Goal: Task Accomplishment & Management: Use online tool/utility

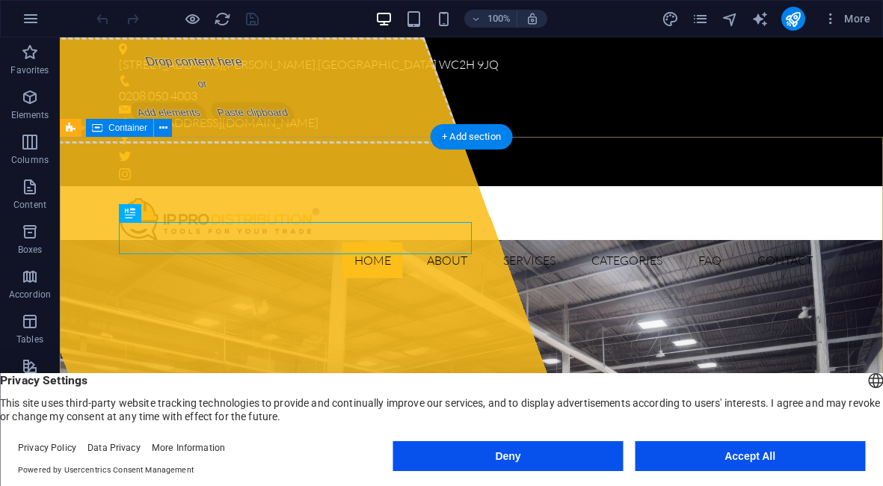
scroll to position [1057, 0]
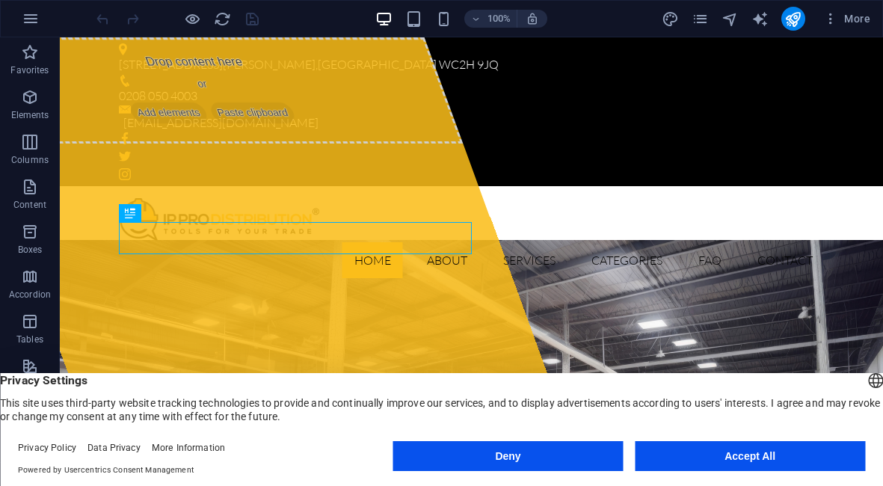
click at [722, 448] on button "Accept All" at bounding box center [750, 456] width 230 height 30
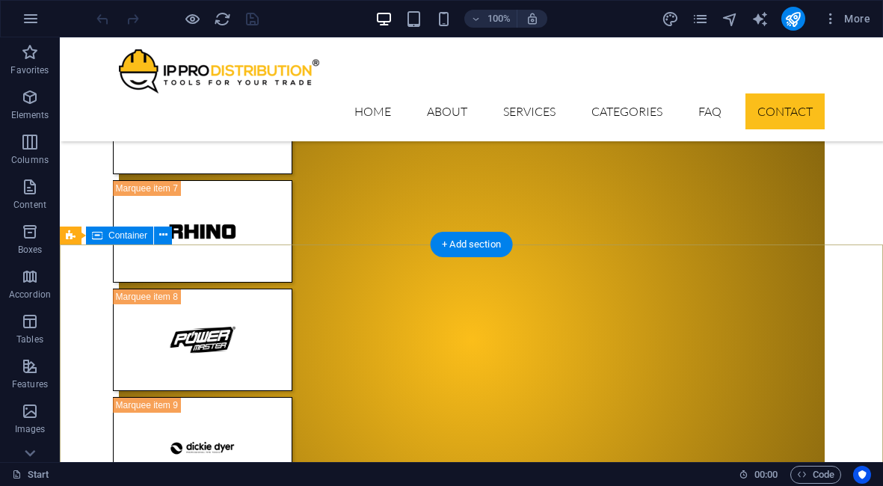
scroll to position [14327, 0]
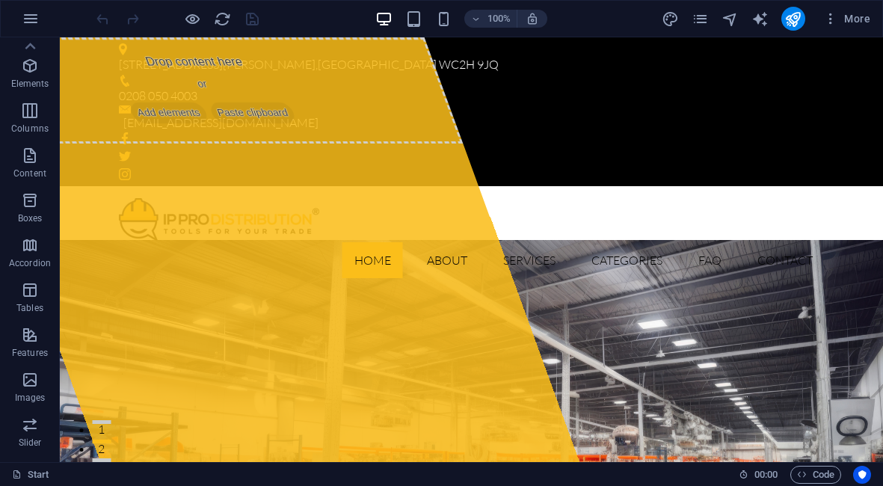
scroll to position [0, 0]
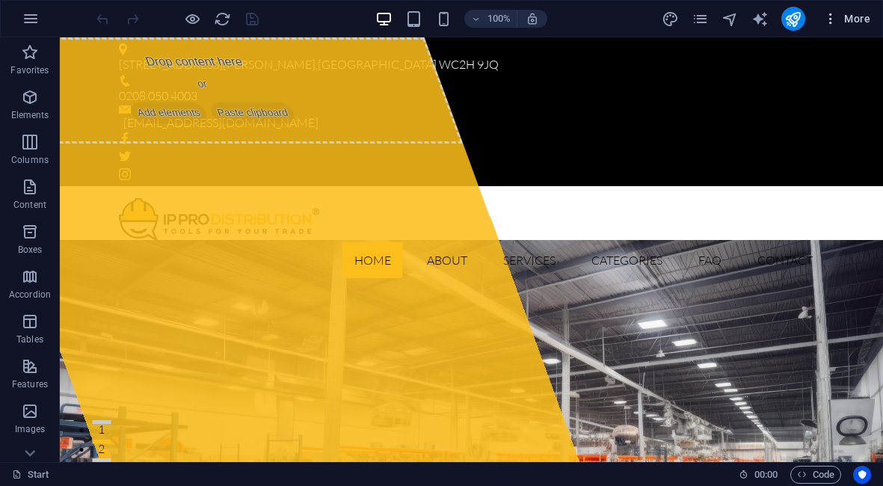
click at [848, 19] on span "More" at bounding box center [846, 18] width 47 height 15
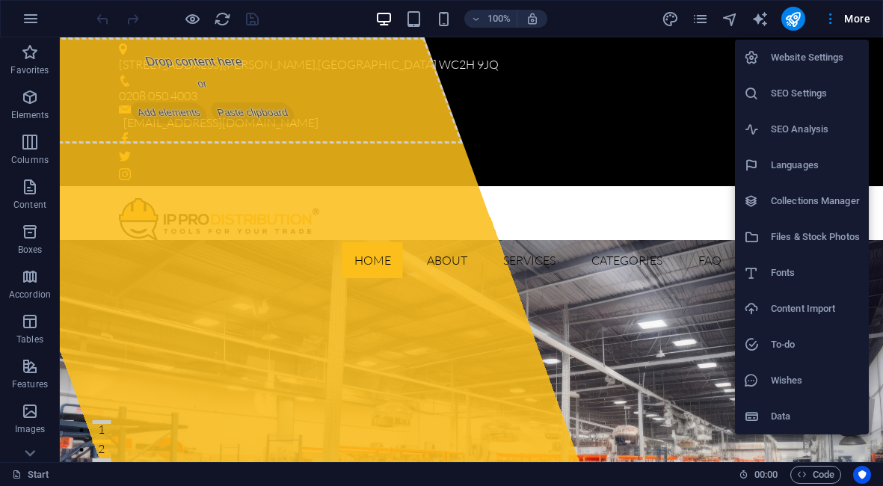
click at [804, 52] on h6 "Website Settings" at bounding box center [815, 58] width 89 height 18
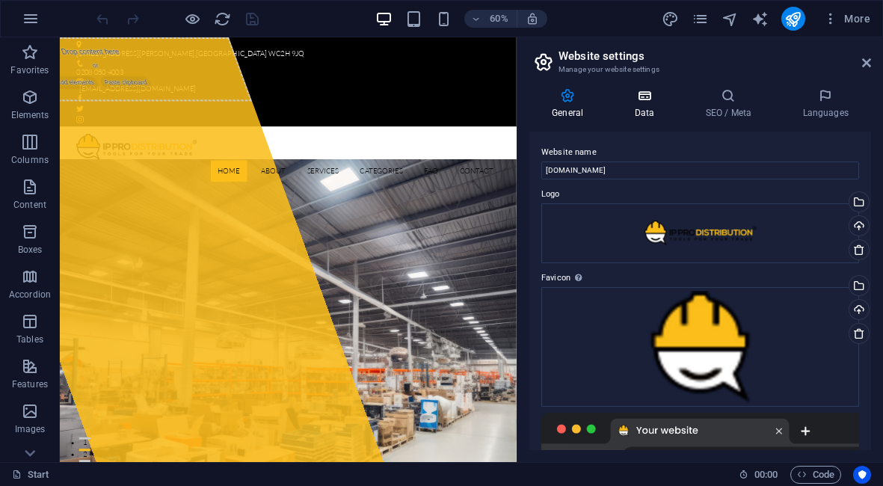
click at [647, 105] on h4 "Data" at bounding box center [646, 103] width 71 height 31
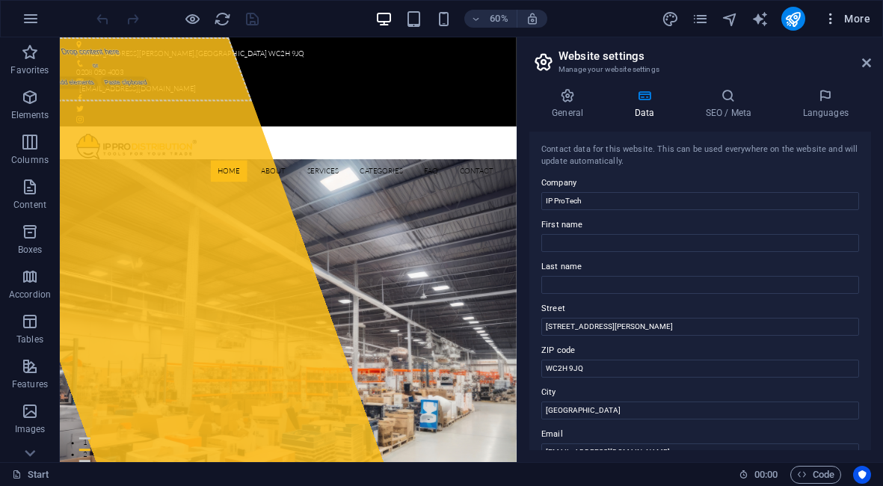
click at [858, 23] on span "More" at bounding box center [846, 18] width 47 height 15
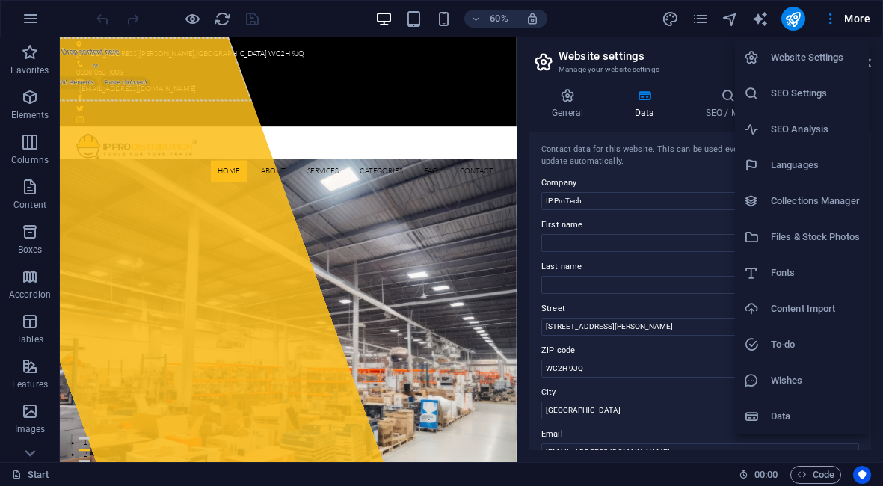
click at [695, 15] on div at bounding box center [441, 243] width 883 height 486
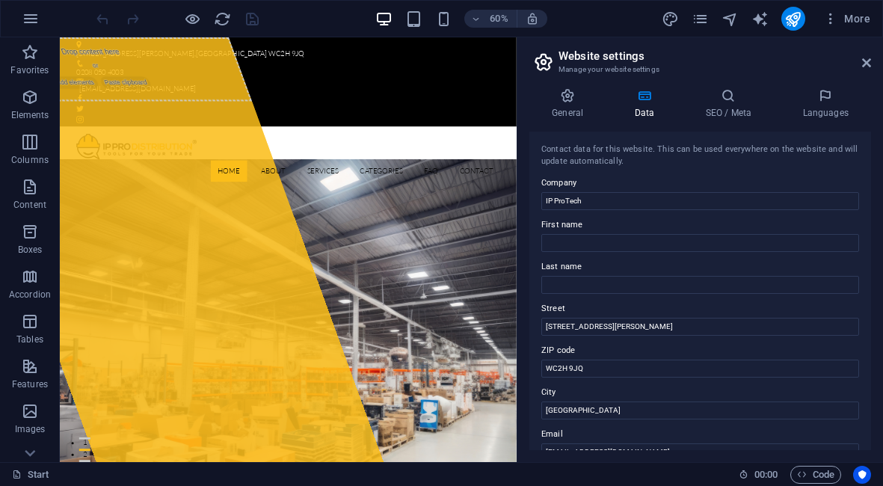
click at [703, 18] on icon "pages" at bounding box center [699, 18] width 17 height 17
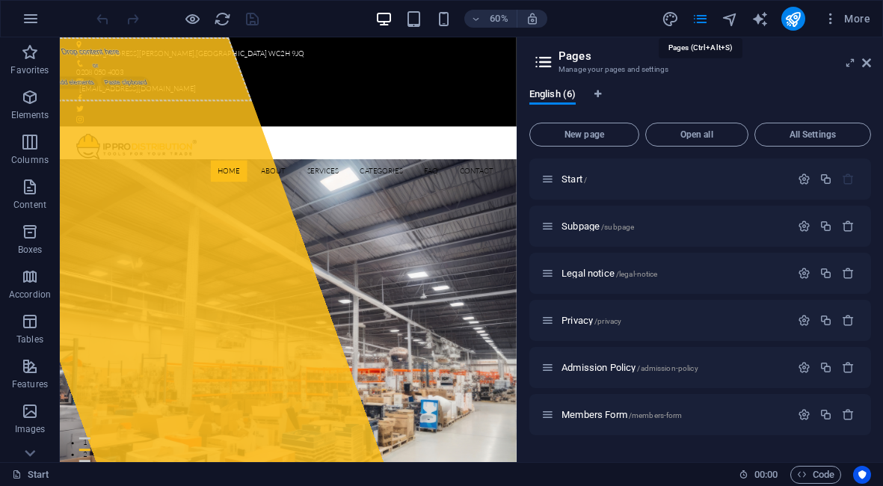
click at [703, 18] on icon "pages" at bounding box center [699, 18] width 17 height 17
click at [863, 63] on icon at bounding box center [866, 63] width 9 height 12
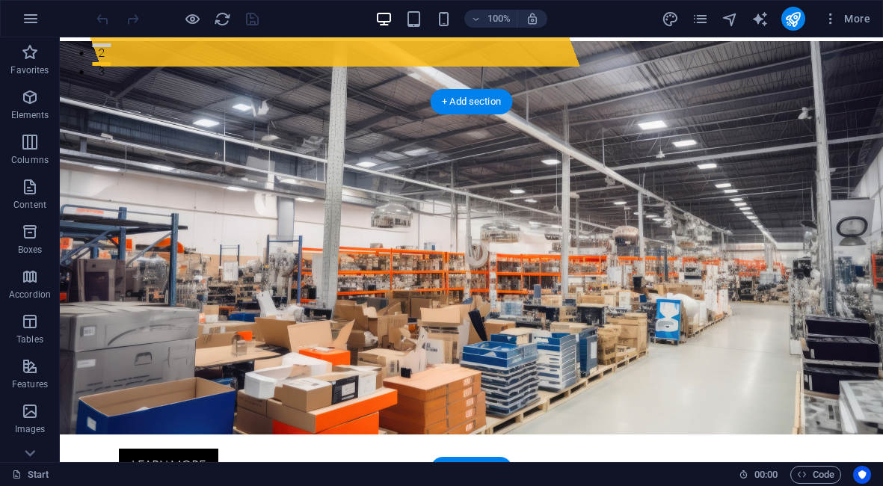
scroll to position [392, 0]
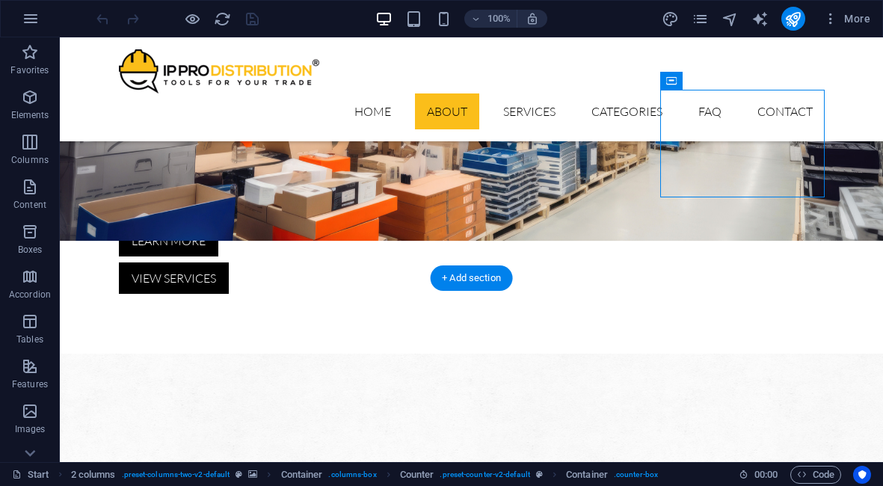
scroll to position [587, 0]
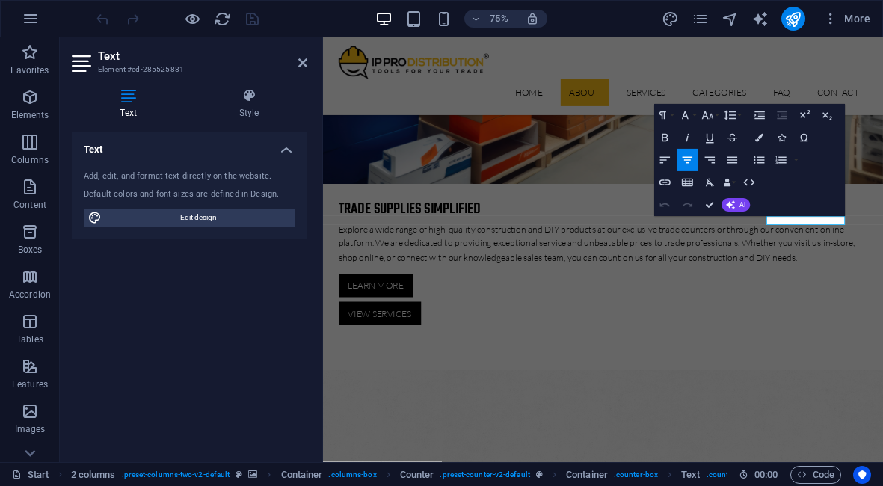
drag, startPoint x: 910, startPoint y: 448, endPoint x: 1030, endPoint y: 321, distance: 174.5
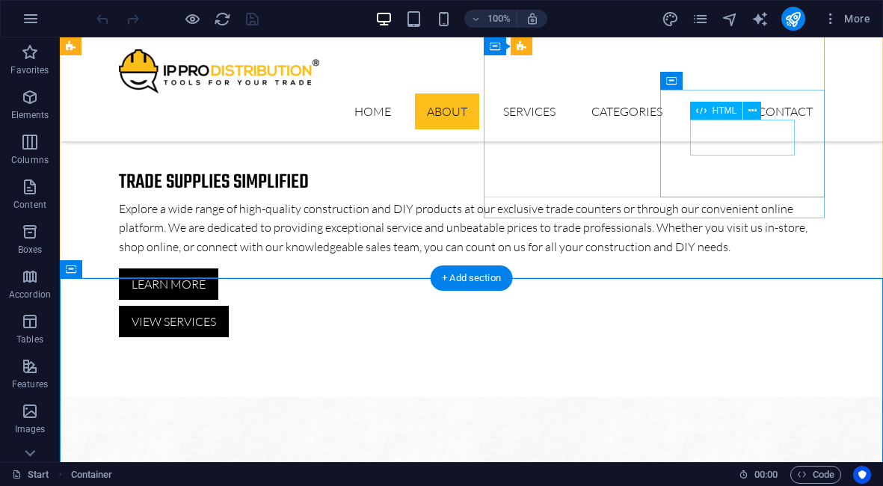
scroll to position [535, 0]
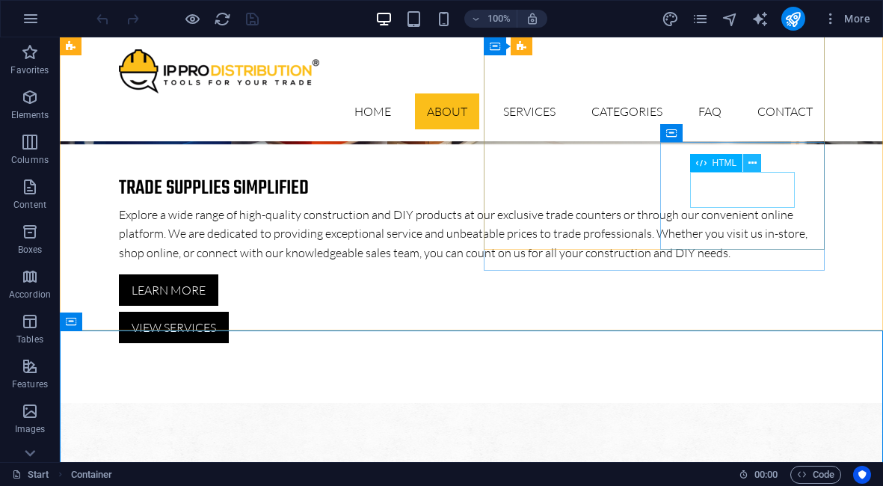
click at [753, 167] on icon at bounding box center [752, 163] width 8 height 16
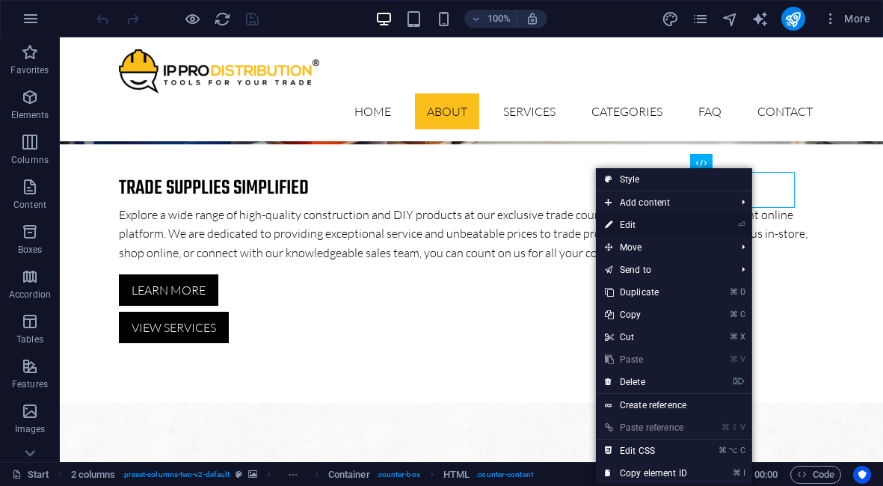
click at [635, 225] on link "⏎ Edit" at bounding box center [646, 225] width 100 height 22
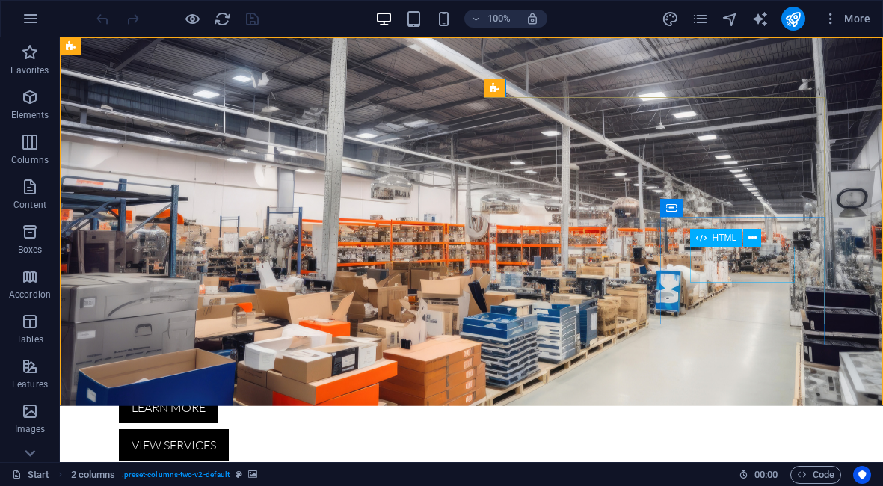
scroll to position [449, 0]
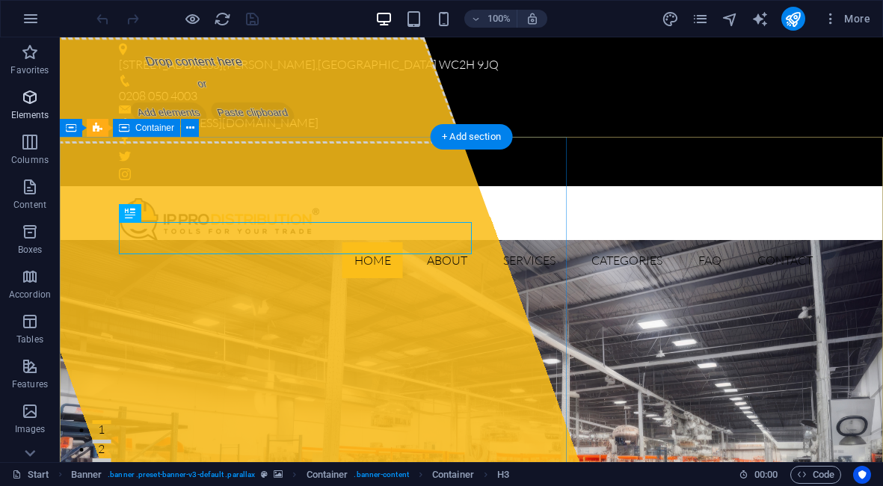
scroll to position [1057, 0]
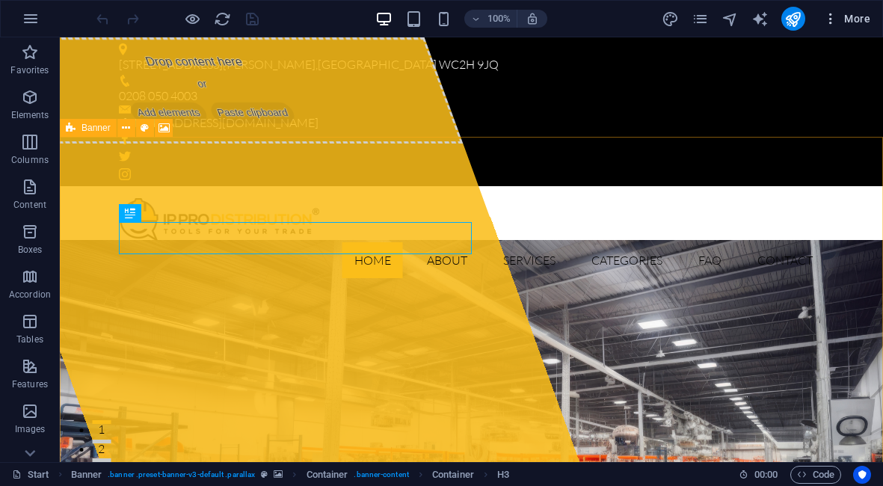
click at [855, 15] on span "More" at bounding box center [846, 18] width 47 height 15
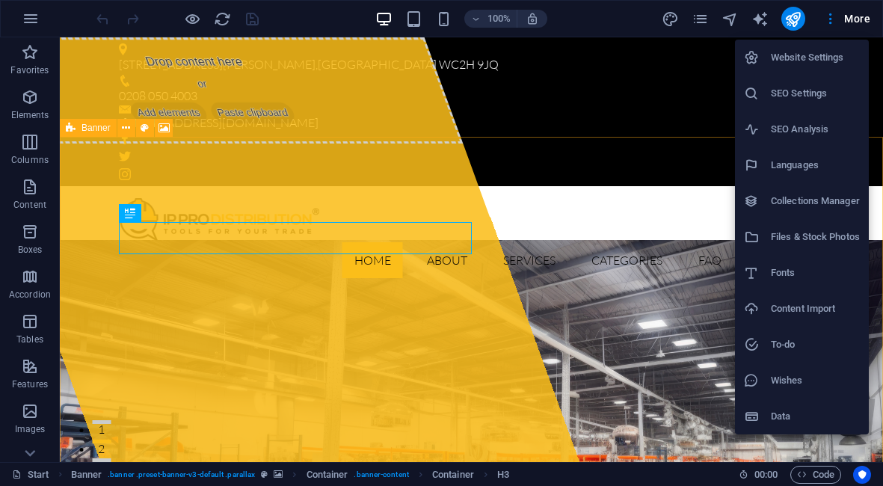
click at [614, 15] on div at bounding box center [441, 243] width 883 height 486
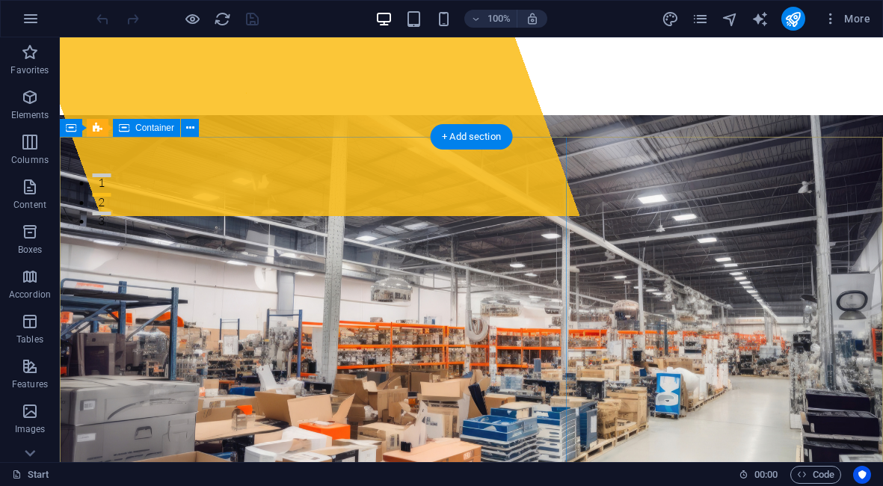
scroll to position [0, 0]
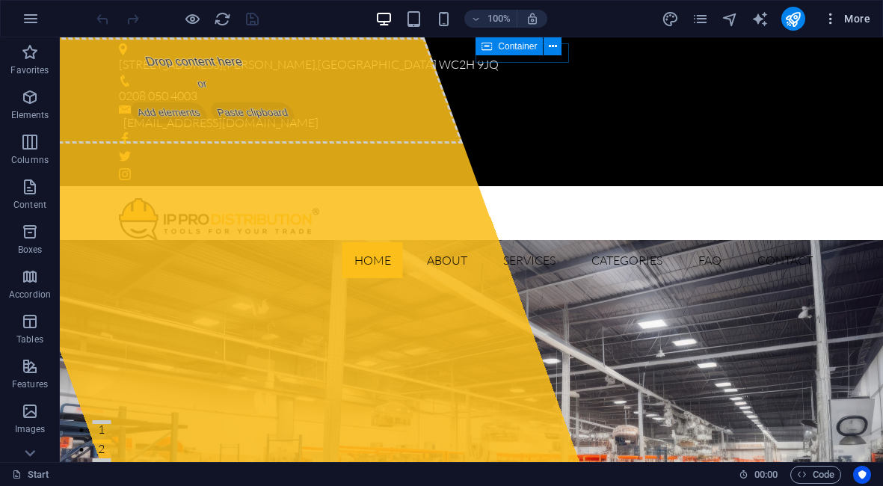
click at [868, 14] on span "More" at bounding box center [846, 18] width 47 height 15
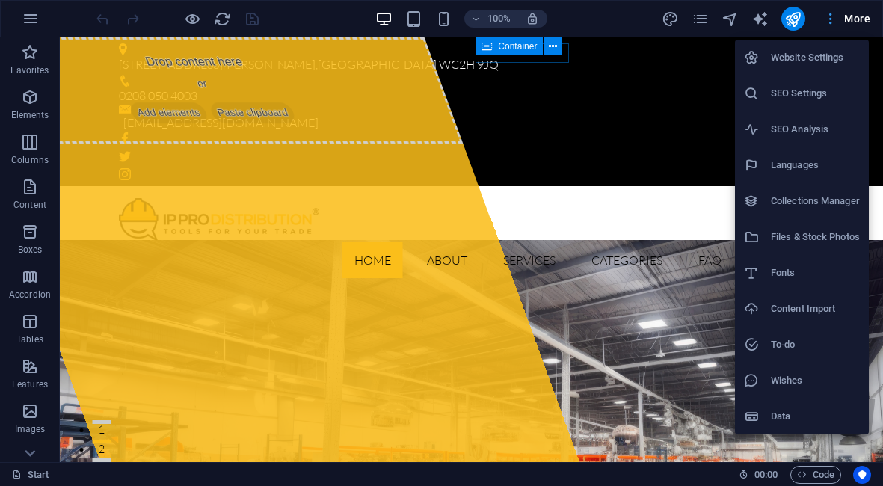
click at [868, 14] on div at bounding box center [441, 243] width 883 height 486
